Goal: Task Accomplishment & Management: Manage account settings

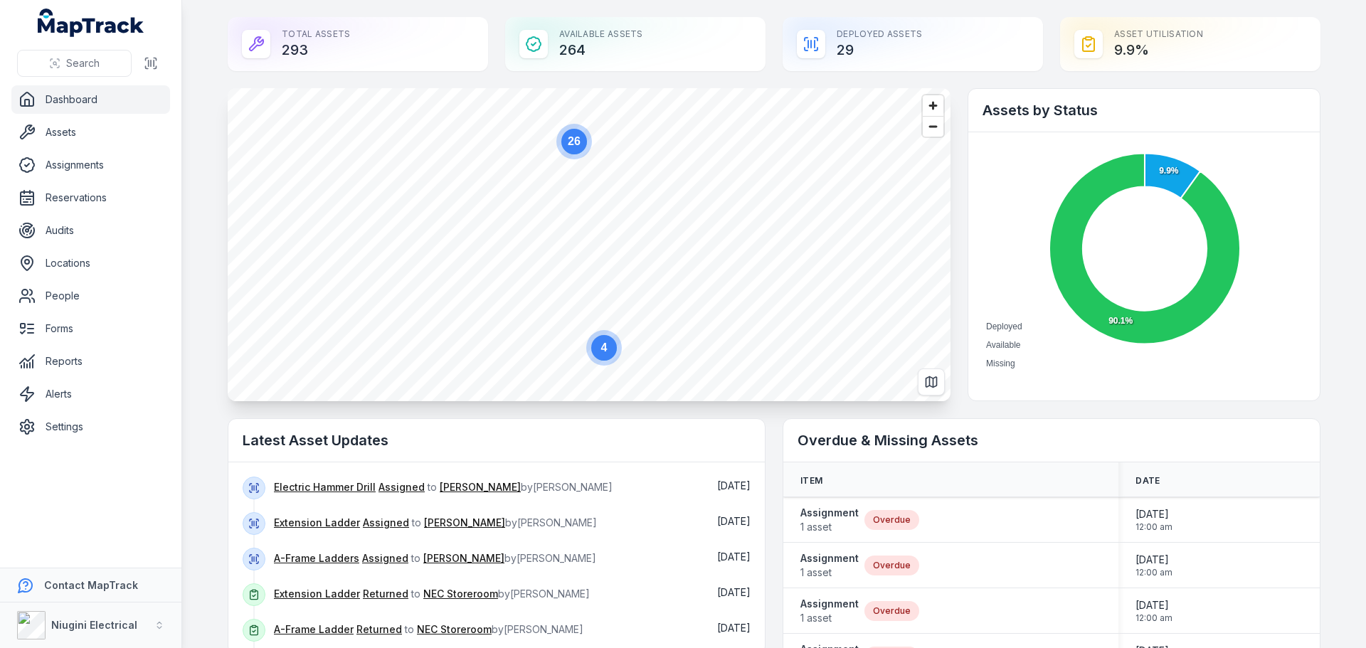
click at [609, 354] on circle at bounding box center [604, 348] width 26 height 26
click at [69, 133] on link "Assets" at bounding box center [90, 132] width 159 height 28
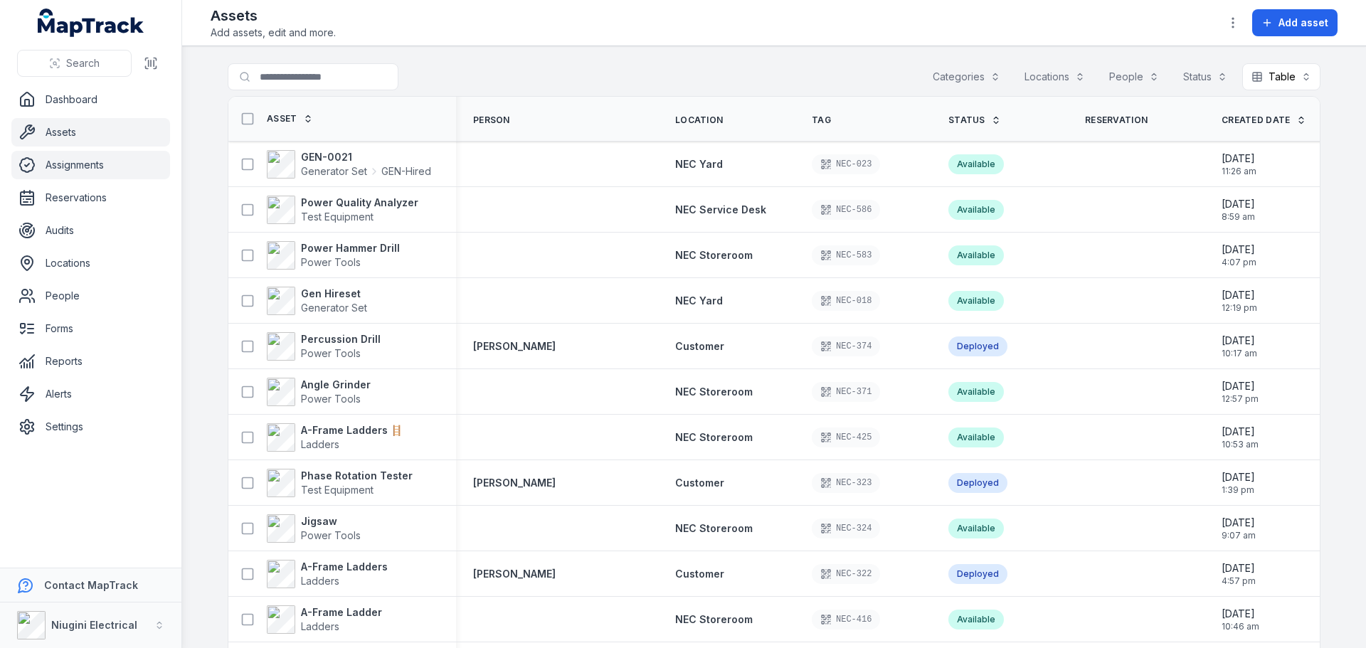
click at [84, 169] on link "Assignments" at bounding box center [90, 165] width 159 height 28
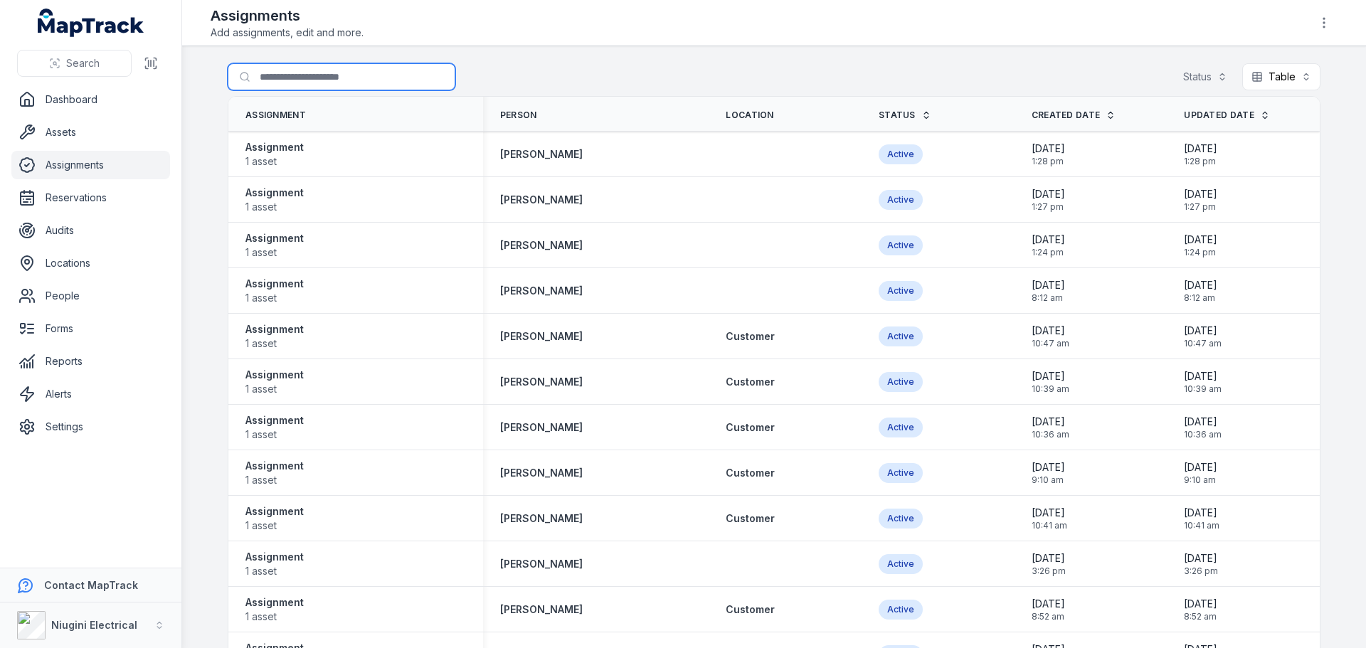
click at [343, 75] on input "Search for assignments" at bounding box center [342, 76] width 228 height 27
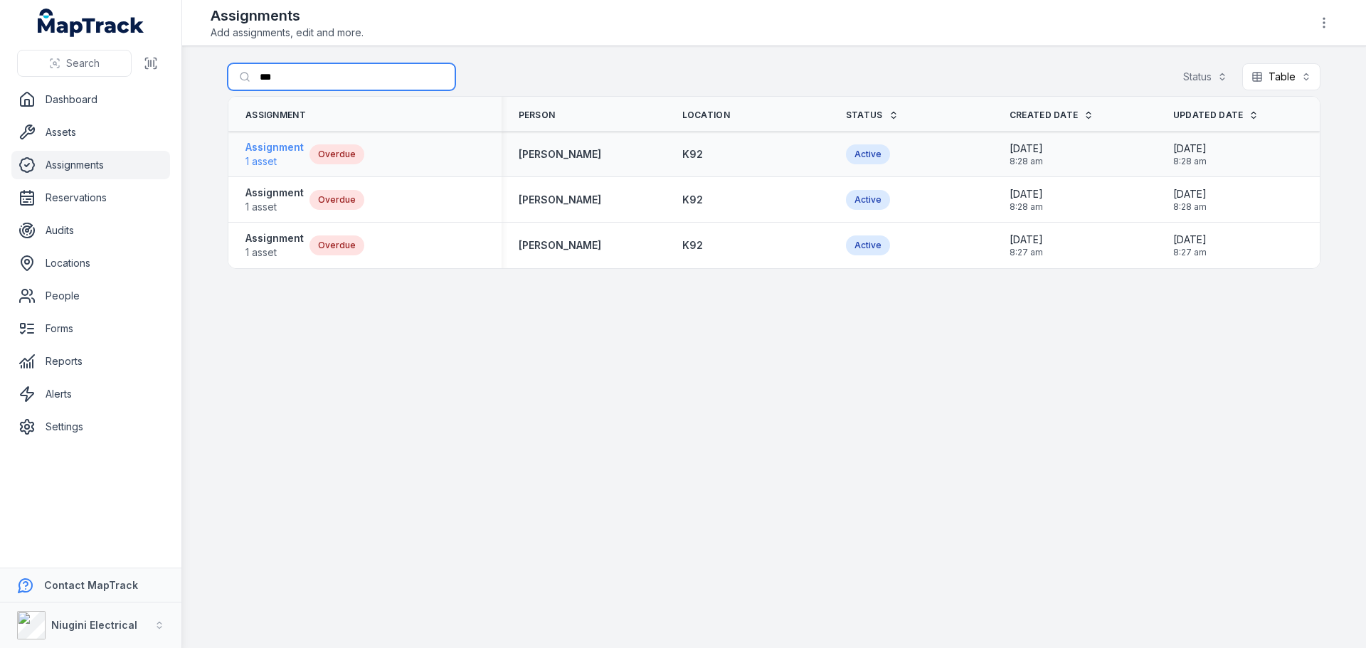
type input "***"
click at [277, 154] on span "1 asset" at bounding box center [274, 161] width 58 height 14
click at [265, 190] on strong "Assignment" at bounding box center [274, 193] width 58 height 14
click at [74, 101] on link "Dashboard" at bounding box center [90, 99] width 159 height 28
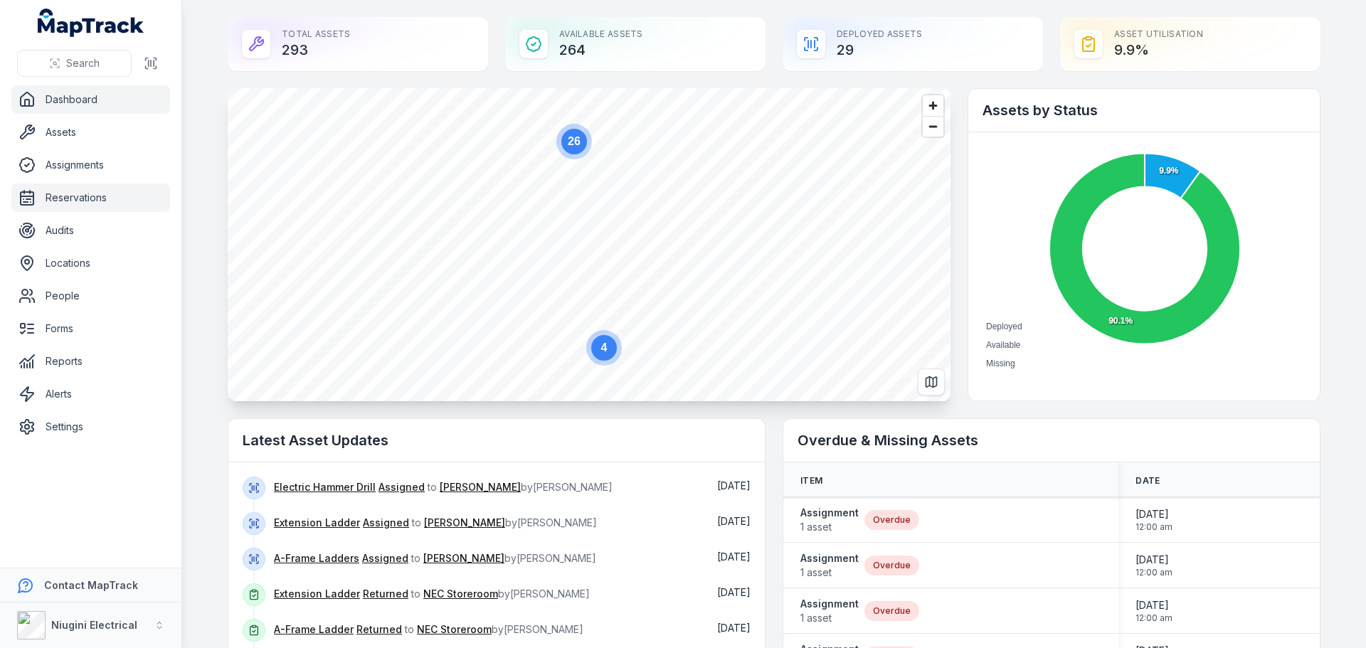
click at [72, 196] on link "Reservations" at bounding box center [90, 198] width 159 height 28
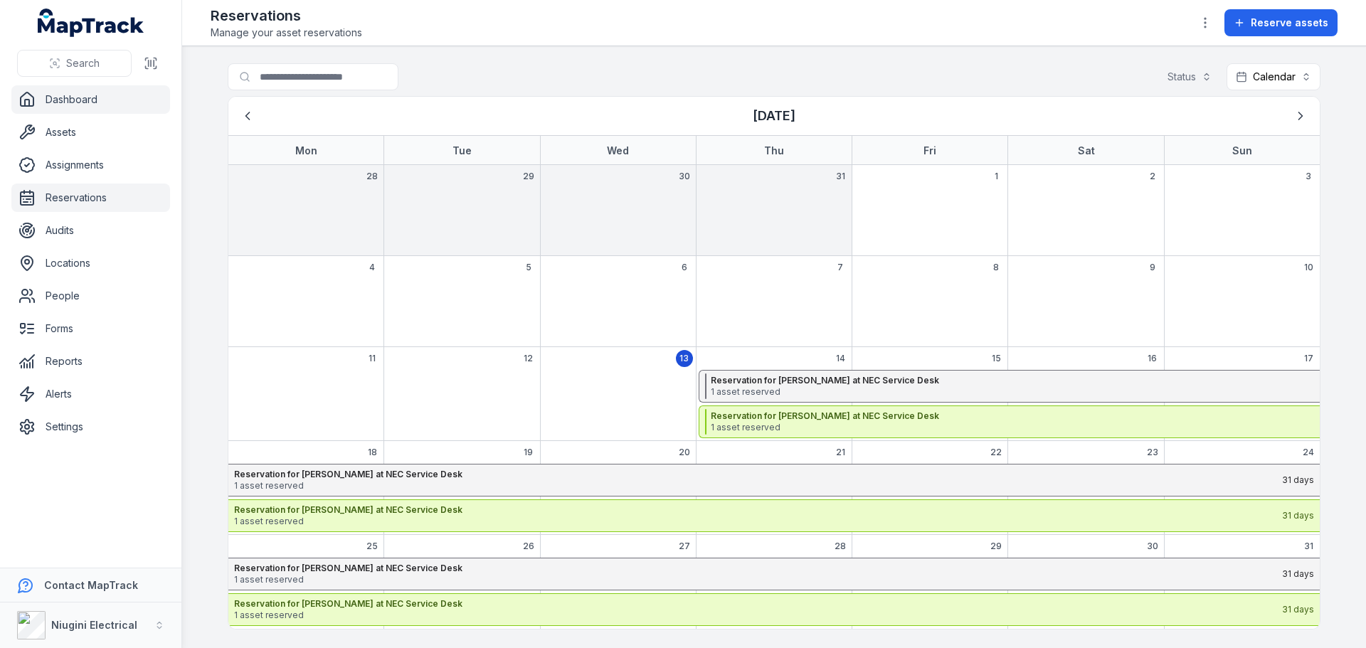
click at [55, 103] on link "Dashboard" at bounding box center [90, 99] width 159 height 28
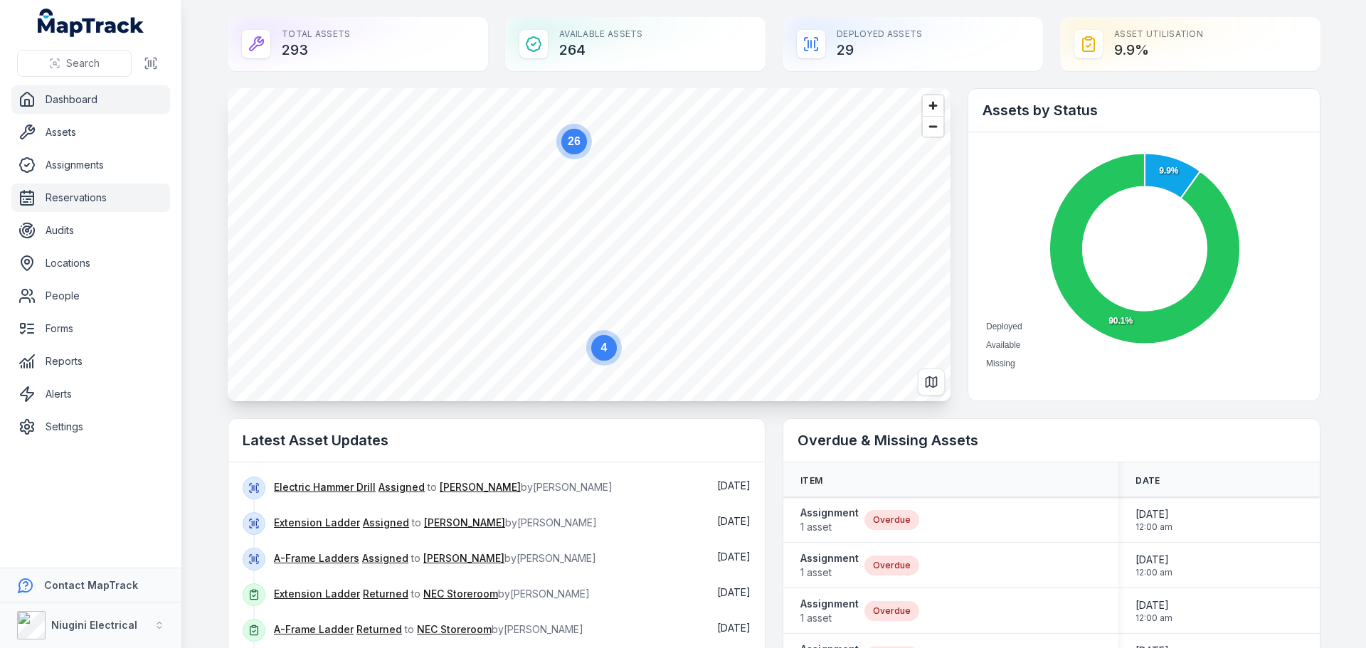
click at [78, 199] on link "Reservations" at bounding box center [90, 198] width 159 height 28
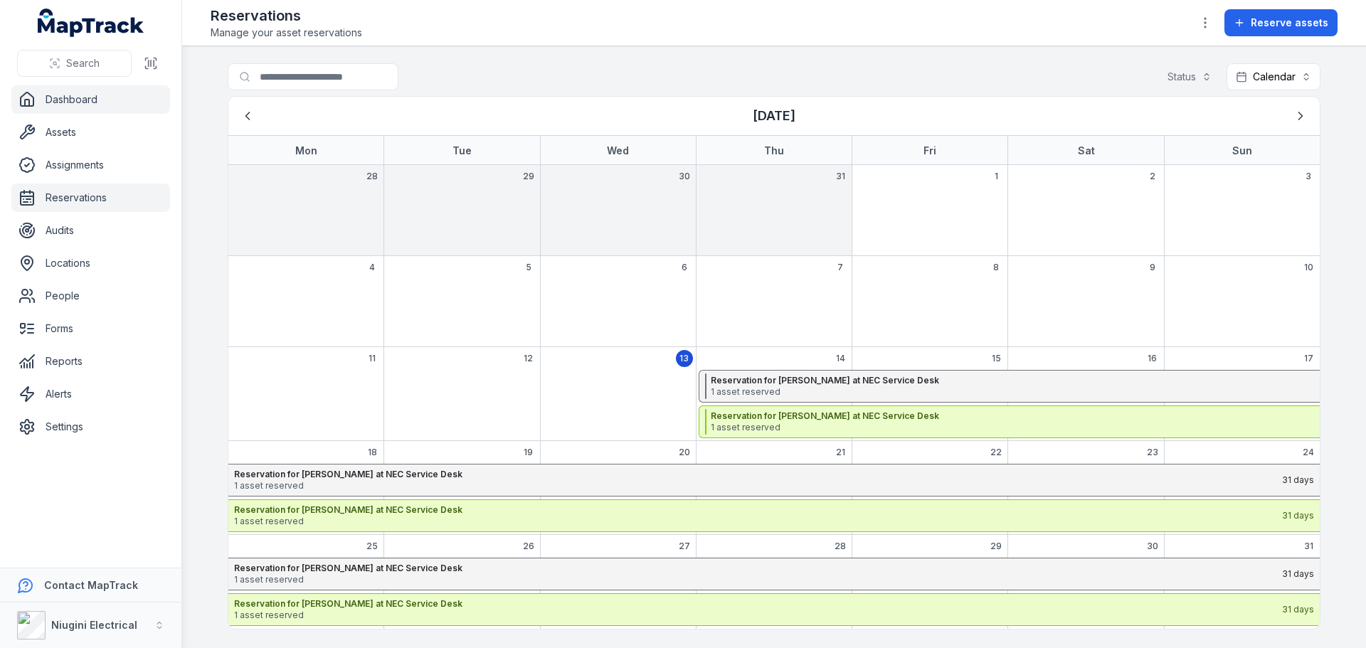
click at [62, 105] on link "Dashboard" at bounding box center [90, 99] width 159 height 28
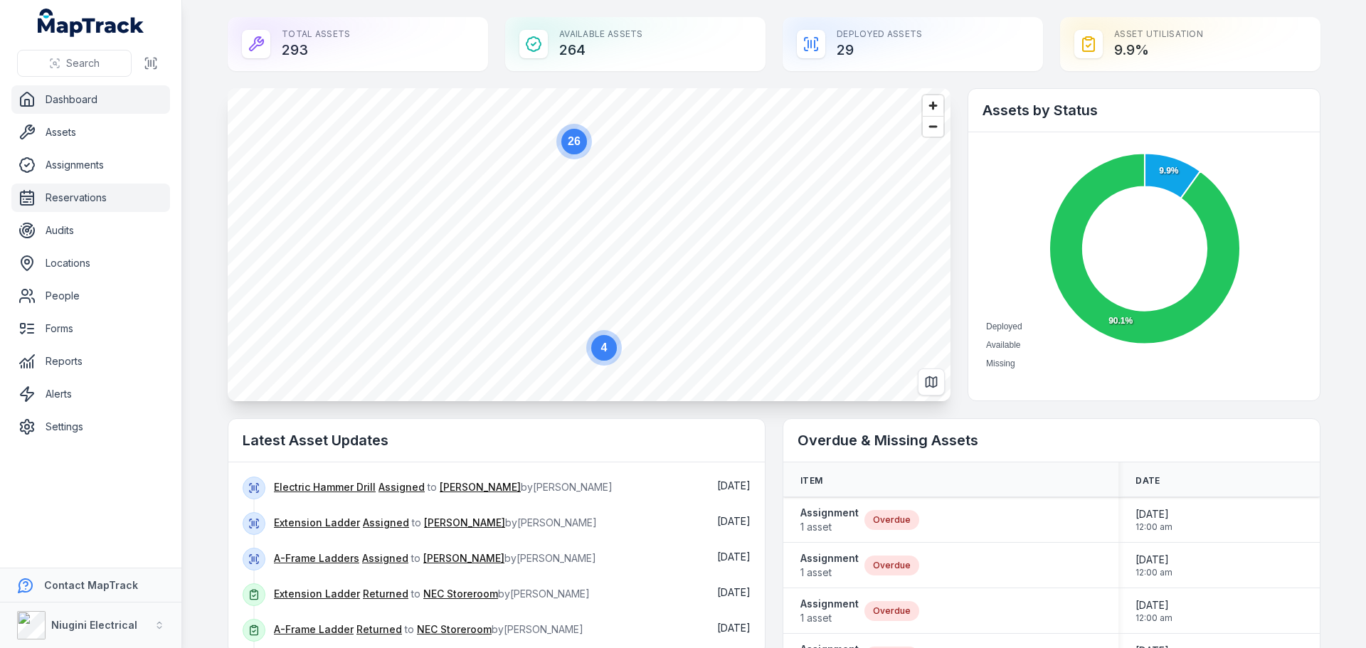
click at [73, 204] on link "Reservations" at bounding box center [90, 198] width 159 height 28
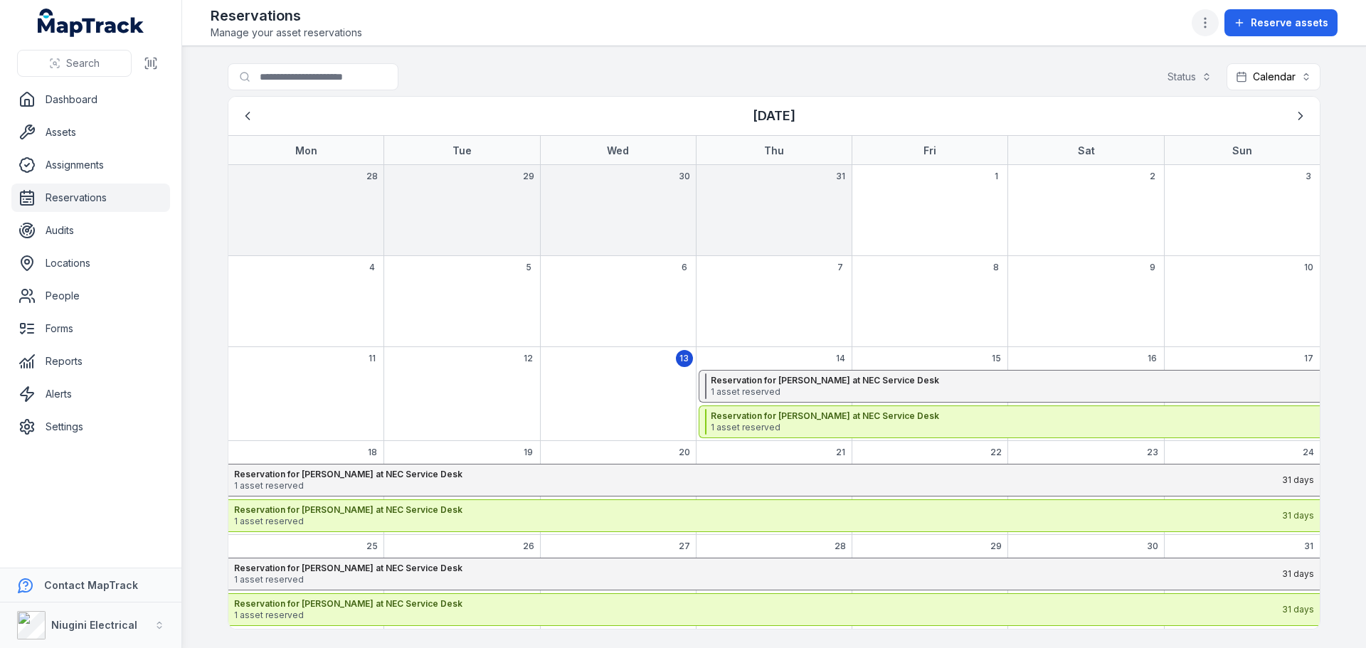
click at [1206, 27] on circle "button" at bounding box center [1205, 26] width 1 height 1
click at [1149, 66] on div "Edit reservation fields" at bounding box center [1137, 61] width 159 height 26
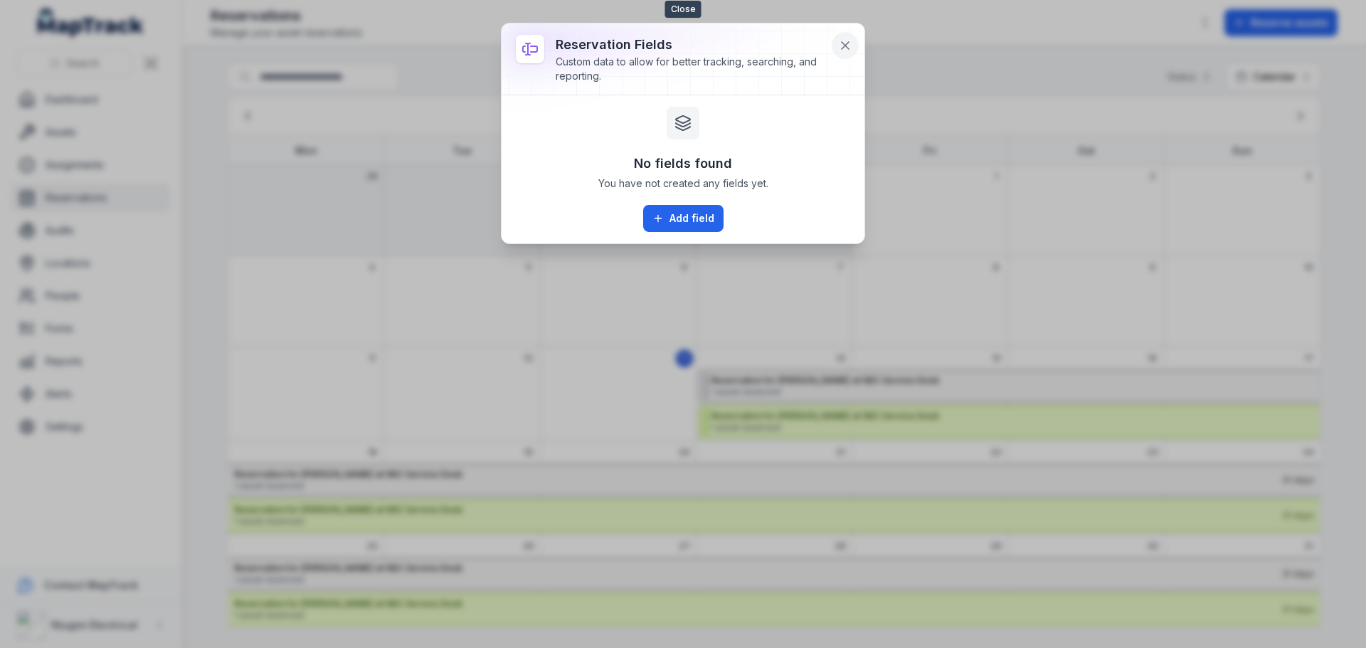
click at [843, 44] on icon at bounding box center [845, 45] width 7 height 7
